Goal: Transaction & Acquisition: Purchase product/service

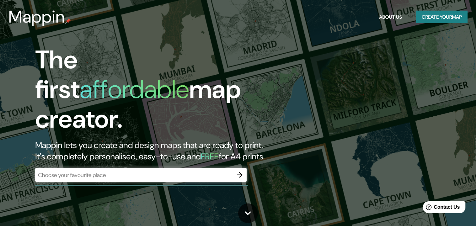
drag, startPoint x: 35, startPoint y: 143, endPoint x: 95, endPoint y: 149, distance: 59.8
click at [95, 149] on h2 "Mappin lets you create and design maps that are ready to print. It's completely…" at bounding box center [154, 150] width 238 height 23
click at [108, 190] on div "The first affordable map creator. Mappin lets you create and design maps that a…" at bounding box center [238, 113] width 476 height 226
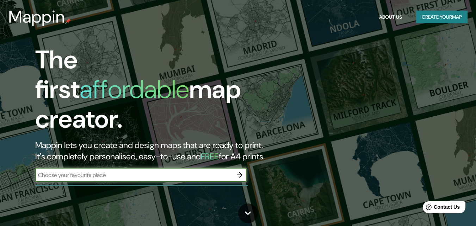
drag, startPoint x: 37, startPoint y: 169, endPoint x: 107, endPoint y: 169, distance: 70.1
drag, startPoint x: 107, startPoint y: 169, endPoint x: 119, endPoint y: 186, distance: 21.0
click at [119, 191] on div "The first affordable map creator. Mappin lets you create and design maps that a…" at bounding box center [238, 113] width 476 height 226
click at [111, 171] on input "text" at bounding box center [133, 175] width 197 height 8
drag, startPoint x: 111, startPoint y: 168, endPoint x: 45, endPoint y: 173, distance: 66.0
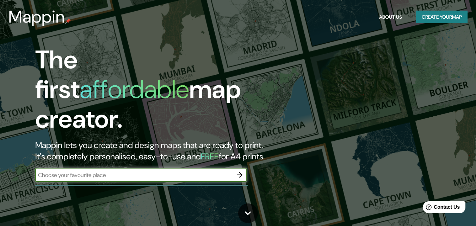
click at [45, 173] on div "​" at bounding box center [140, 175] width 211 height 14
type input "[GEOGRAPHIC_DATA]"
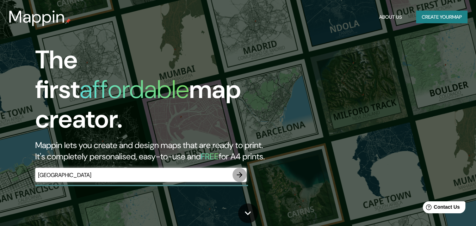
click at [238, 170] on icon "button" at bounding box center [239, 174] width 8 height 8
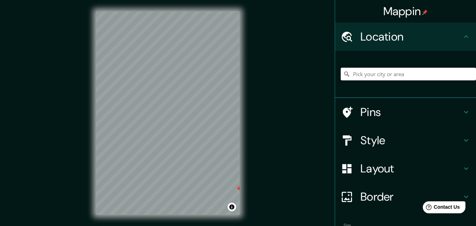
click at [248, 187] on div "© Mapbox © OpenStreetMap Improve this map" at bounding box center [167, 113] width 166 height 226
click at [389, 75] on input "Pick your city or area" at bounding box center [407, 74] width 135 height 13
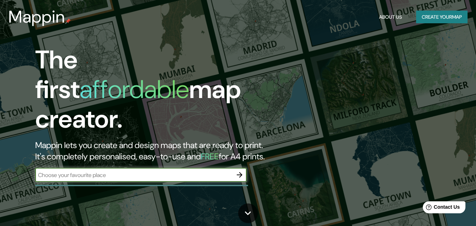
click at [39, 139] on h2 "Mappin lets you create and design maps that are ready to print. It's completely…" at bounding box center [154, 150] width 238 height 23
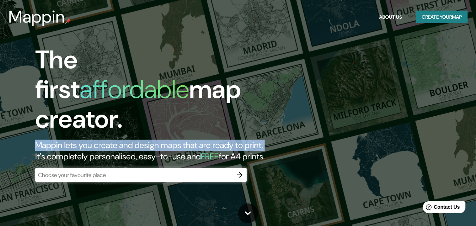
drag, startPoint x: 39, startPoint y: 117, endPoint x: 55, endPoint y: 130, distance: 20.6
click at [55, 139] on h2 "Mappin lets you create and design maps that are ready to print. It's completely…" at bounding box center [154, 150] width 238 height 23
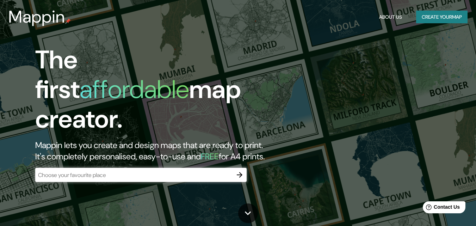
click at [41, 139] on h2 "Mappin lets you create and design maps that are ready to print. It's completely…" at bounding box center [154, 150] width 238 height 23
click at [52, 139] on h2 "Mappin lets you create and design maps that are ready to print. It's completely…" at bounding box center [154, 150] width 238 height 23
click at [36, 139] on h2 "Mappin lets you create and design maps that are ready to print. It's completely…" at bounding box center [154, 150] width 238 height 23
drag, startPoint x: 36, startPoint y: 115, endPoint x: 47, endPoint y: 127, distance: 16.2
click at [38, 139] on h2 "Mappin lets you create and design maps that are ready to print. It's completely…" at bounding box center [154, 150] width 238 height 23
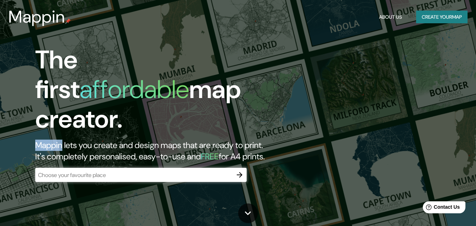
click at [46, 139] on h2 "Mappin lets you create and design maps that are ready to print. It's completely…" at bounding box center [154, 150] width 238 height 23
click at [54, 139] on h2 "Mappin lets you create and design maps that are ready to print. It's completely…" at bounding box center [154, 150] width 238 height 23
drag, startPoint x: 54, startPoint y: 130, endPoint x: 34, endPoint y: 115, distance: 24.2
click at [52, 139] on h2 "Mappin lets you create and design maps that are ready to print. It's completely…" at bounding box center [154, 150] width 238 height 23
drag, startPoint x: 33, startPoint y: 111, endPoint x: 37, endPoint y: 114, distance: 4.5
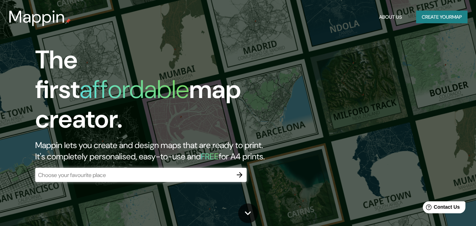
click at [34, 111] on div "The first affordable map creator. Mappin lets you create and design maps that a…" at bounding box center [154, 117] width 286 height 144
click at [37, 139] on h2 "Mappin lets you create and design maps that are ready to print. It's completely…" at bounding box center [154, 150] width 238 height 23
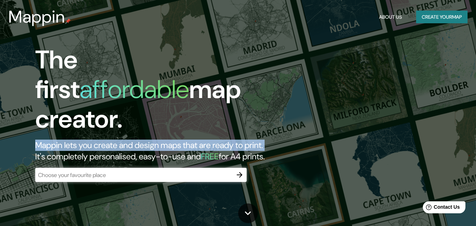
drag, startPoint x: 37, startPoint y: 114, endPoint x: 68, endPoint y: 127, distance: 33.4
click at [68, 139] on h2 "Mappin lets you create and design maps that are ready to print. It's completely…" at bounding box center [154, 150] width 238 height 23
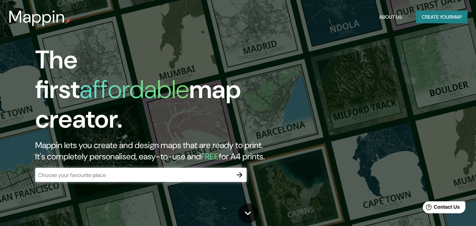
click at [36, 139] on h2 "Mappin lets you create and design maps that are ready to print. It's completely…" at bounding box center [154, 150] width 238 height 23
drag, startPoint x: 36, startPoint y: 117, endPoint x: 50, endPoint y: 120, distance: 14.4
click at [45, 139] on h2 "Mappin lets you create and design maps that are ready to print. It's completely…" at bounding box center [154, 150] width 238 height 23
click at [32, 117] on div "The first affordable map creator. Mappin lets you create and design maps that a…" at bounding box center [154, 117] width 286 height 144
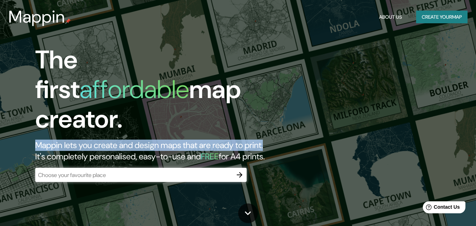
drag, startPoint x: 35, startPoint y: 117, endPoint x: 167, endPoint y: 131, distance: 133.2
click at [167, 131] on div "The first affordable map creator. Mappin lets you create and design maps that a…" at bounding box center [154, 117] width 286 height 144
click at [358, 144] on div "The first affordable map creator. Mappin lets you create and design maps that a…" at bounding box center [238, 113] width 476 height 226
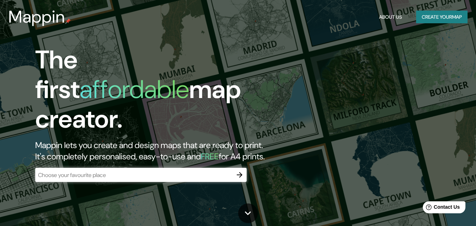
click at [225, 171] on input "text" at bounding box center [133, 175] width 197 height 8
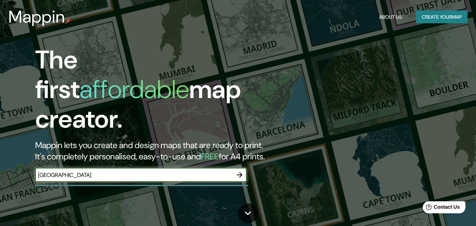
type input "[GEOGRAPHIC_DATA]"
click at [241, 170] on icon "button" at bounding box center [239, 174] width 8 height 8
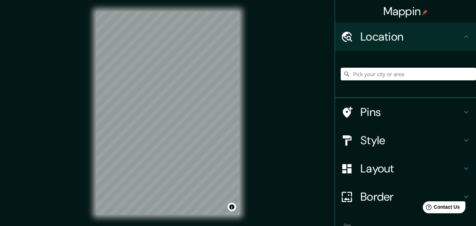
click at [365, 75] on input "Pick your city or area" at bounding box center [407, 74] width 135 height 13
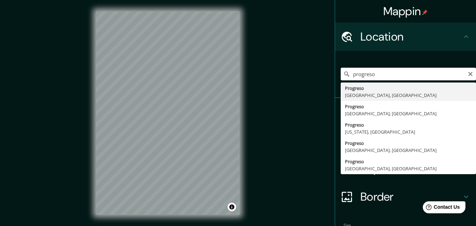
click at [462, 40] on icon at bounding box center [466, 36] width 8 height 8
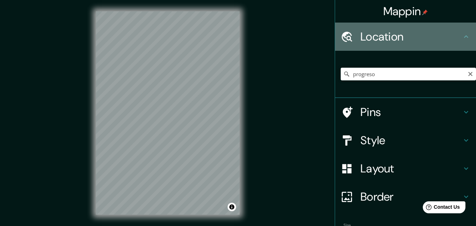
click at [342, 30] on div "Location" at bounding box center [405, 37] width 141 height 28
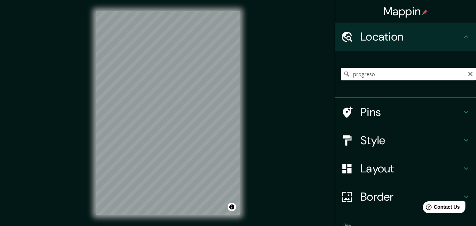
click at [389, 38] on h4 "Location" at bounding box center [410, 37] width 101 height 14
click at [462, 35] on icon at bounding box center [466, 36] width 8 height 8
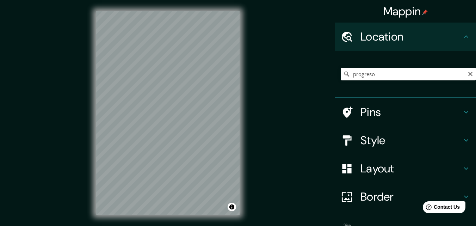
click at [462, 35] on icon at bounding box center [466, 36] width 8 height 8
click at [391, 78] on input "progreso" at bounding box center [407, 74] width 135 height 13
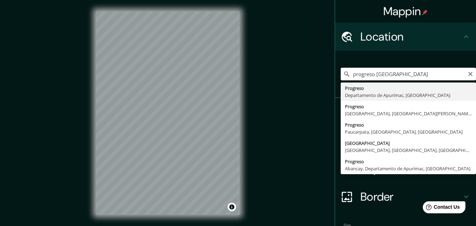
click at [349, 75] on input "progreso [GEOGRAPHIC_DATA]" at bounding box center [407, 74] width 135 height 13
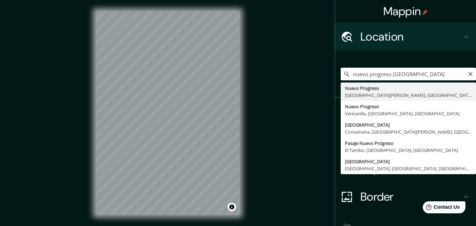
type input "[GEOGRAPHIC_DATA], [GEOGRAPHIC_DATA][PERSON_NAME], [GEOGRAPHIC_DATA]"
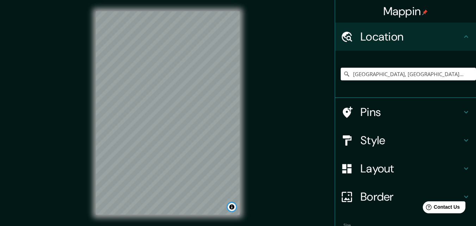
drag, startPoint x: 232, startPoint y: 207, endPoint x: 232, endPoint y: 202, distance: 4.6
click at [232, 206] on button "Toggle attribution" at bounding box center [231, 206] width 8 height 8
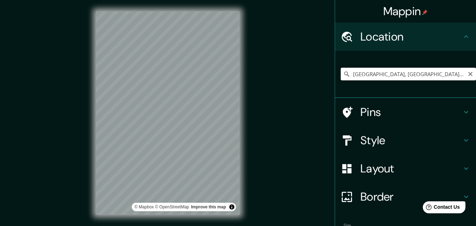
drag, startPoint x: 371, startPoint y: 79, endPoint x: 375, endPoint y: 74, distance: 6.2
click at [372, 78] on input "[GEOGRAPHIC_DATA], [GEOGRAPHIC_DATA][PERSON_NAME], [GEOGRAPHIC_DATA]" at bounding box center [407, 74] width 135 height 13
click at [464, 77] on input "[GEOGRAPHIC_DATA], [GEOGRAPHIC_DATA][PERSON_NAME], [GEOGRAPHIC_DATA]" at bounding box center [407, 74] width 135 height 13
click at [467, 76] on icon "Clear" at bounding box center [470, 74] width 6 height 6
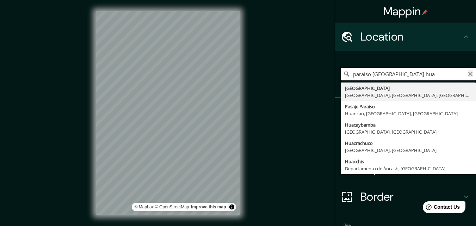
type input "paraiso [GEOGRAPHIC_DATA] hua"
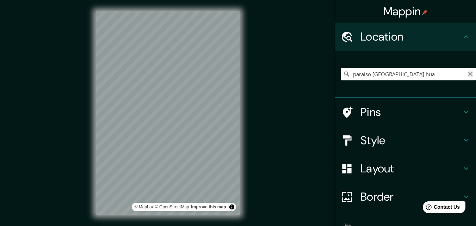
click at [467, 72] on icon "Clear" at bounding box center [470, 74] width 6 height 6
